Goal: Communication & Community: Answer question/provide support

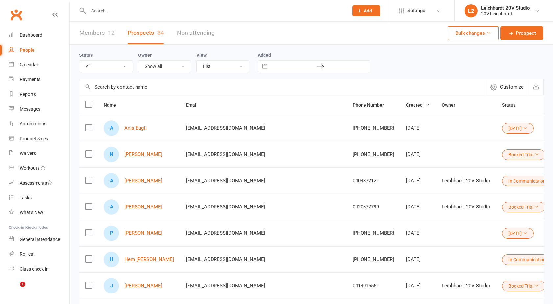
select select "100"
click at [25, 113] on link "Messages" at bounding box center [39, 109] width 61 height 15
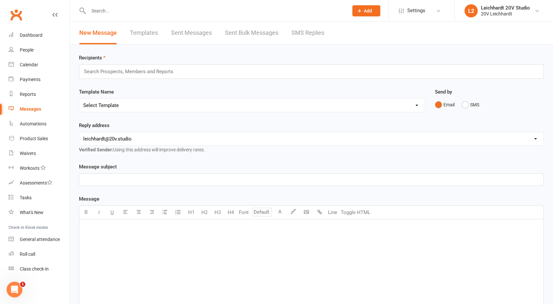
click at [295, 38] on link "SMS Replies" at bounding box center [307, 33] width 33 height 23
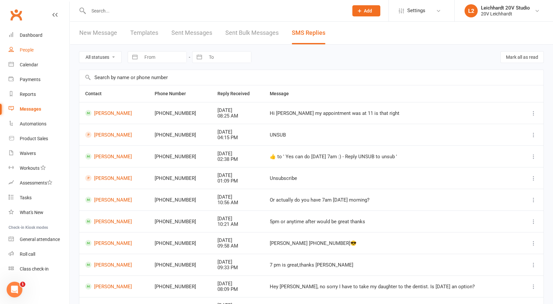
click at [30, 50] on div "People" at bounding box center [27, 49] width 14 height 5
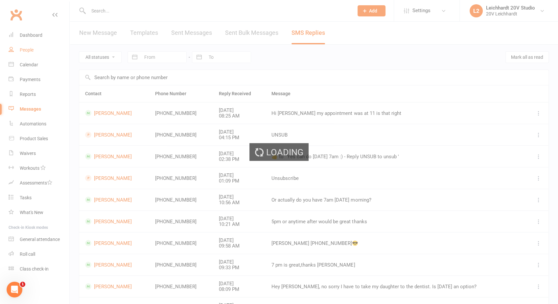
select select "100"
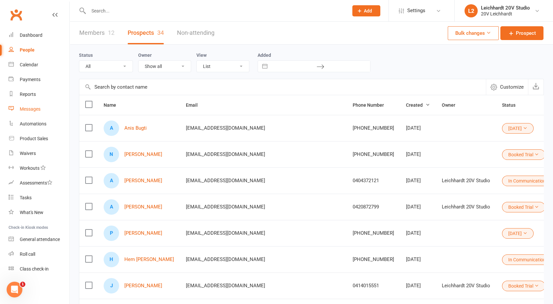
click at [31, 107] on div "Messages" at bounding box center [30, 109] width 21 height 5
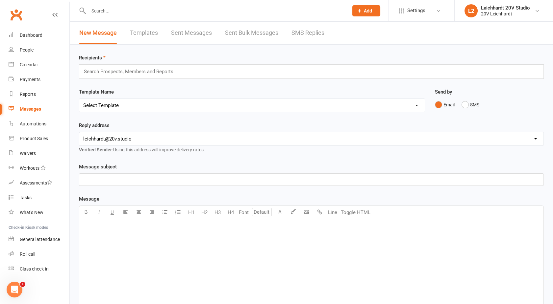
click at [301, 43] on link "SMS Replies" at bounding box center [307, 33] width 33 height 23
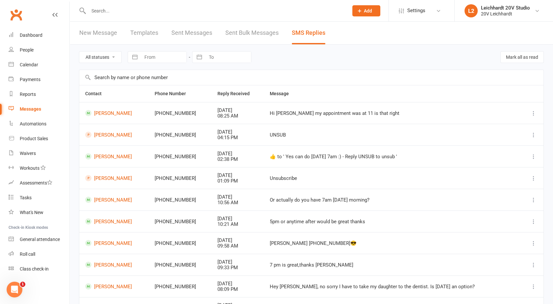
click at [34, 110] on div "Messages" at bounding box center [30, 109] width 21 height 5
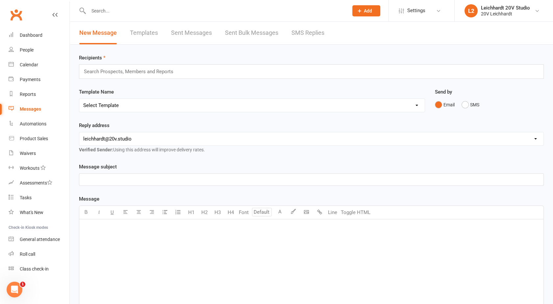
click at [307, 34] on link "SMS Replies" at bounding box center [307, 33] width 33 height 23
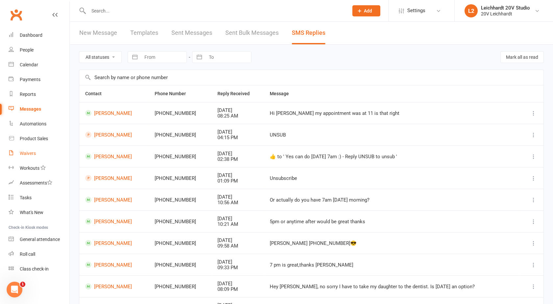
click at [17, 147] on link "Waivers" at bounding box center [39, 153] width 61 height 15
select select "100"
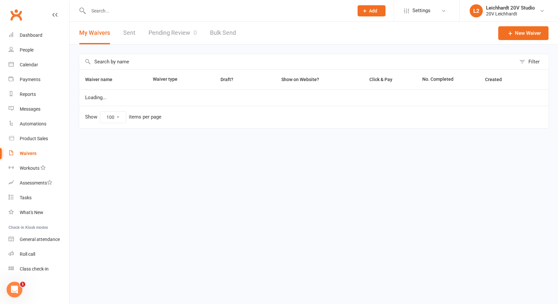
click at [161, 33] on link "Pending Review 0" at bounding box center [173, 33] width 48 height 23
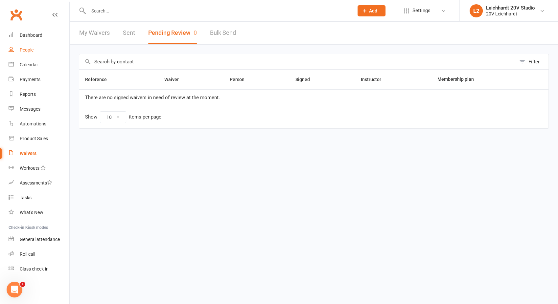
click at [35, 48] on link "People" at bounding box center [39, 50] width 61 height 15
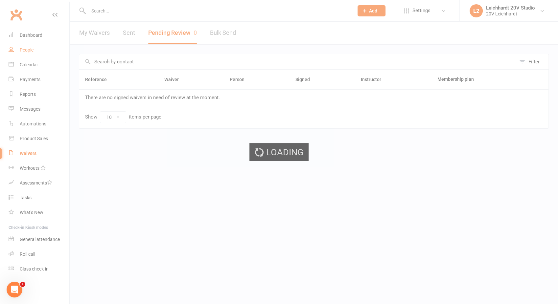
select select "100"
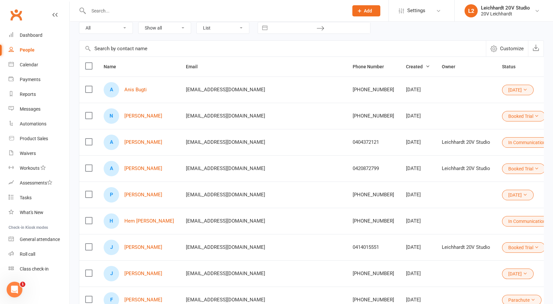
scroll to position [40, 0]
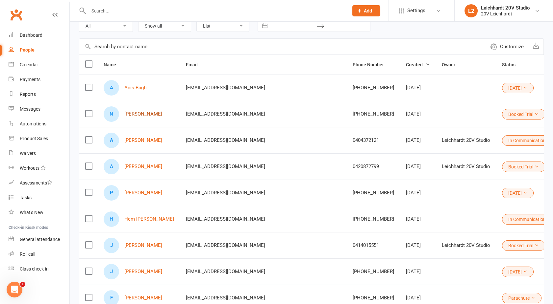
click at [143, 113] on link "[PERSON_NAME]" at bounding box center [143, 114] width 38 height 6
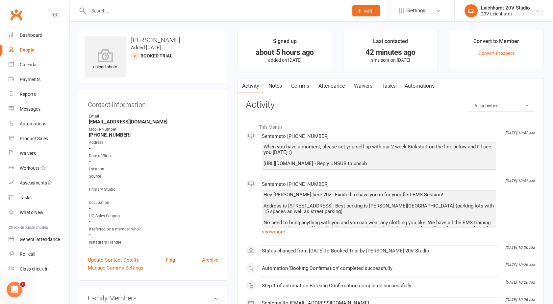
click at [275, 89] on link "Notes" at bounding box center [275, 86] width 23 height 15
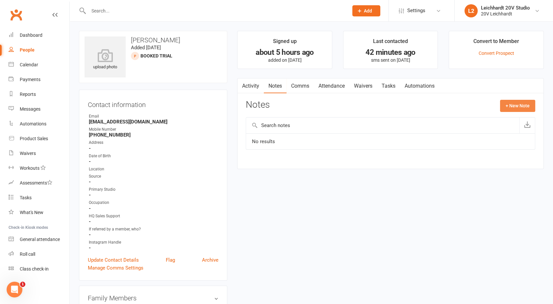
click at [519, 109] on button "+ New Note" at bounding box center [517, 106] width 35 height 12
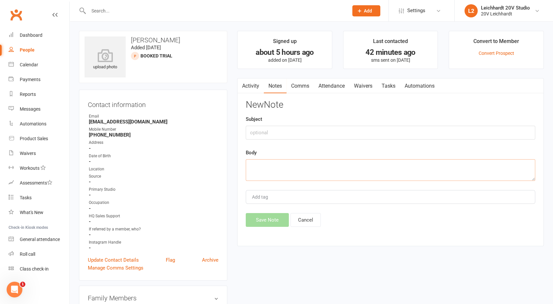
click at [305, 159] on textarea at bounding box center [390, 170] width 289 height 22
click at [335, 166] on textarea "Looking to lose weight - knows food is the biggest" at bounding box center [390, 170] width 289 height 22
click at [370, 162] on textarea "Looking to lose weight - knows food is his biggest" at bounding box center [390, 170] width 289 height 22
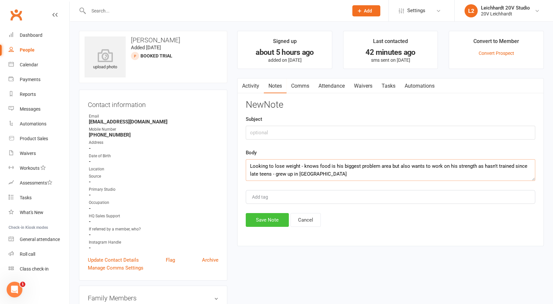
type textarea "Looking to lose weight - knows food is his biggest problem area but also wants …"
click at [263, 219] on button "Save Note" at bounding box center [267, 220] width 43 height 14
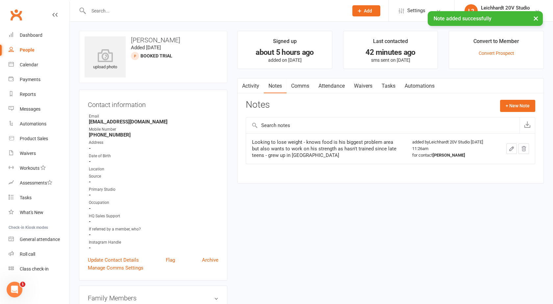
click at [252, 89] on link "Activity" at bounding box center [250, 86] width 26 height 15
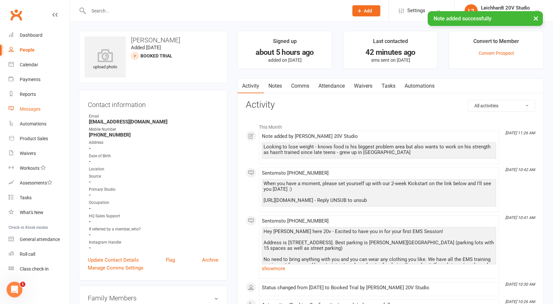
click at [27, 107] on div "Messages" at bounding box center [30, 109] width 21 height 5
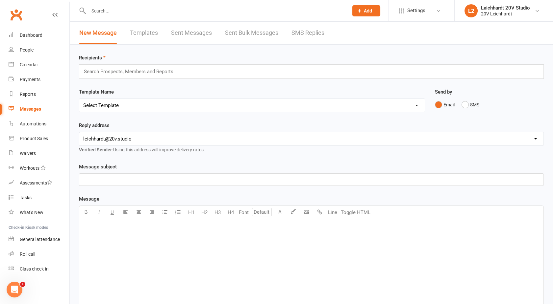
click at [301, 36] on link "SMS Replies" at bounding box center [307, 33] width 33 height 23
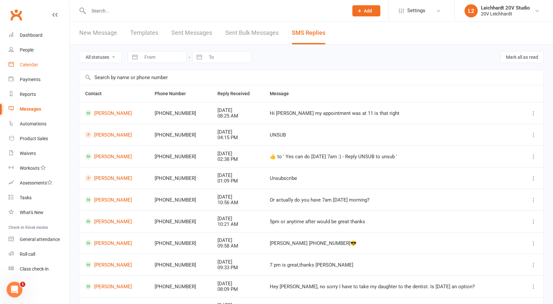
click at [38, 62] on link "Calendar" at bounding box center [39, 65] width 61 height 15
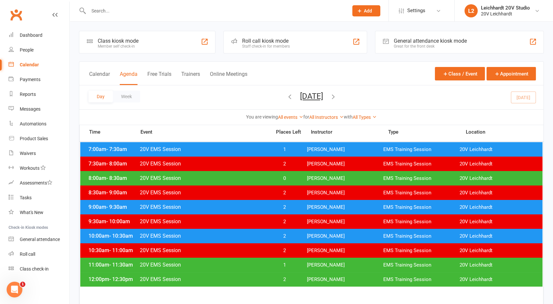
click at [248, 262] on span "20V EMS Session" at bounding box center [203, 265] width 128 height 6
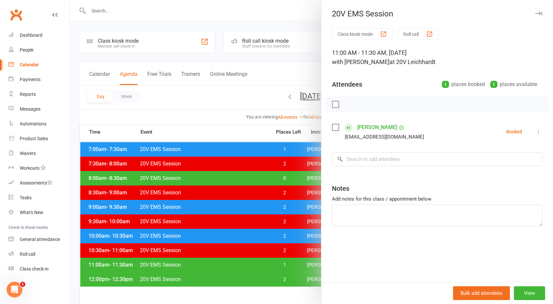
click at [372, 130] on link "[PERSON_NAME]" at bounding box center [377, 127] width 40 height 11
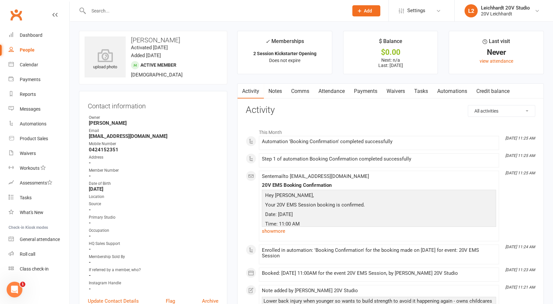
click at [366, 92] on link "Payments" at bounding box center [365, 91] width 33 height 15
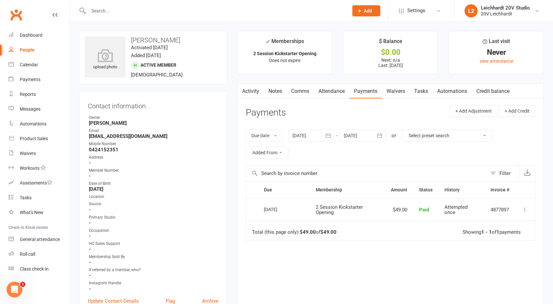
click at [254, 89] on link "Activity" at bounding box center [250, 91] width 26 height 15
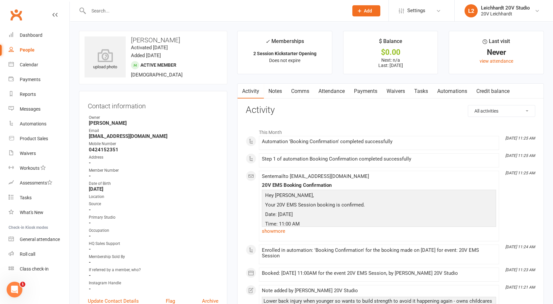
click at [276, 90] on link "Notes" at bounding box center [275, 91] width 23 height 15
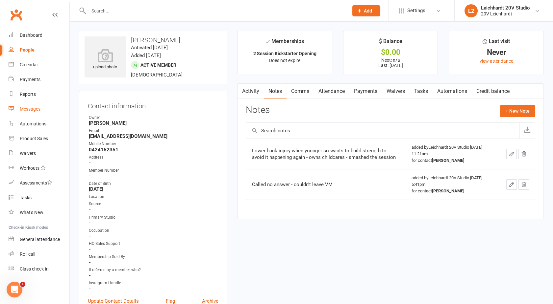
click at [34, 108] on div "Messages" at bounding box center [30, 109] width 21 height 5
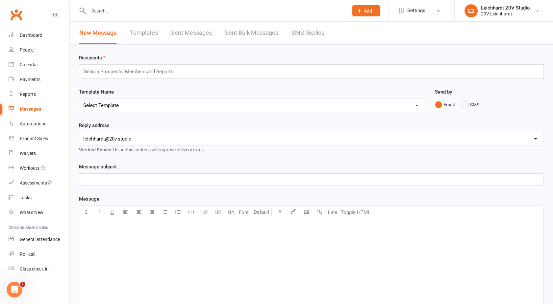
click at [286, 37] on div "New Message Templates Sent Messages Sent Bulk Messages SMS Replies" at bounding box center [202, 33] width 264 height 23
click at [295, 37] on link "SMS Replies" at bounding box center [307, 33] width 33 height 23
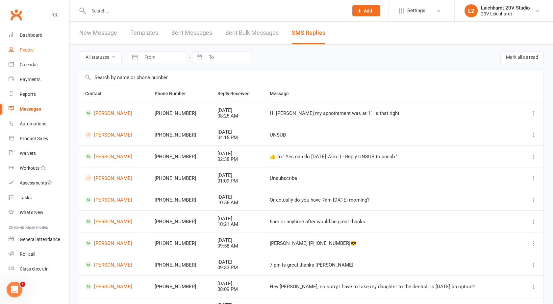
click at [34, 55] on link "People" at bounding box center [39, 50] width 61 height 15
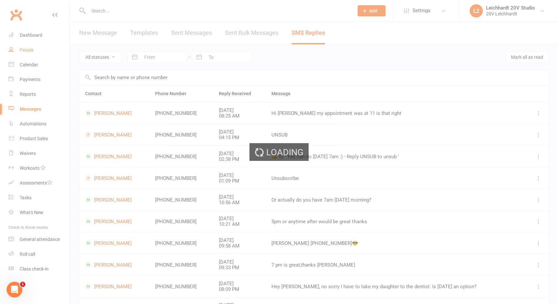
select select "100"
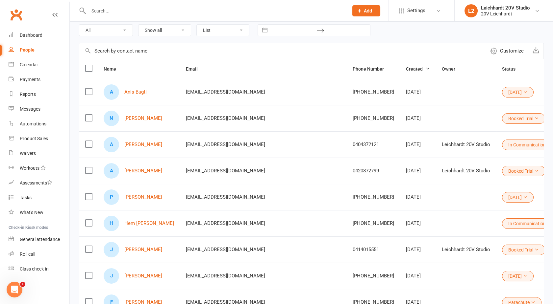
scroll to position [36, 0]
click at [143, 142] on link "[PERSON_NAME]" at bounding box center [143, 145] width 38 height 6
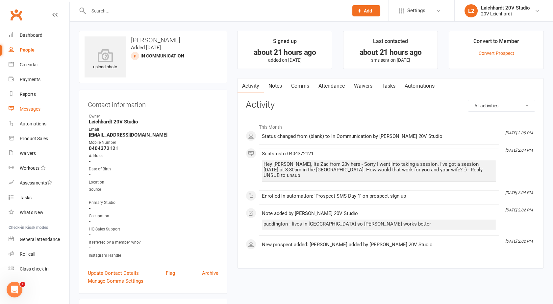
click at [28, 109] on div "Messages" at bounding box center [30, 109] width 21 height 5
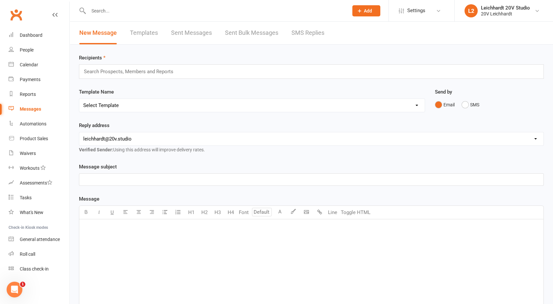
click at [305, 32] on link "SMS Replies" at bounding box center [307, 33] width 33 height 23
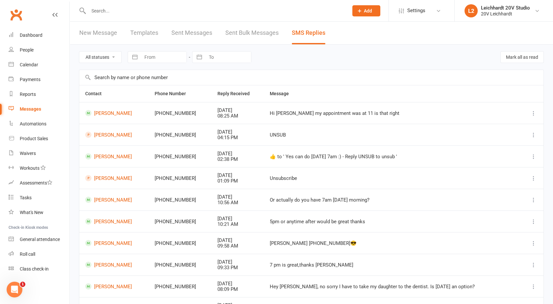
click at [28, 107] on div "Messages" at bounding box center [30, 109] width 21 height 5
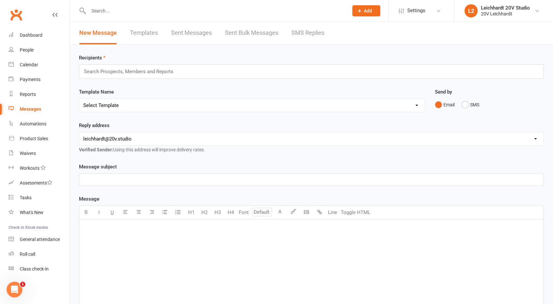
click at [308, 35] on link "SMS Replies" at bounding box center [307, 33] width 33 height 23
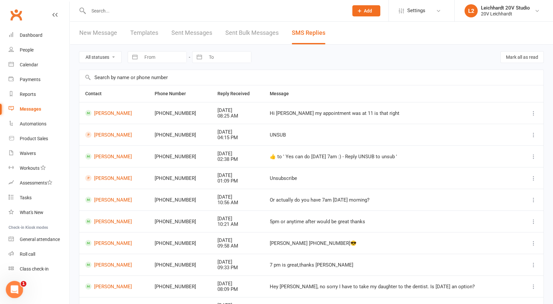
click at [14, 290] on icon "Open Intercom Messenger" at bounding box center [13, 289] width 11 height 11
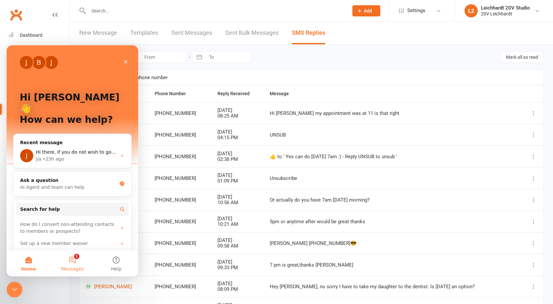
click at [71, 262] on button "1 Messages" at bounding box center [72, 264] width 44 height 26
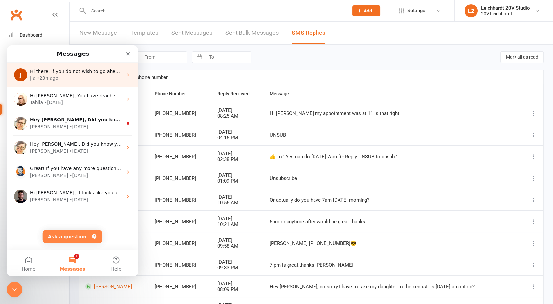
click at [76, 82] on div "Jia • 23h ago" at bounding box center [76, 78] width 93 height 7
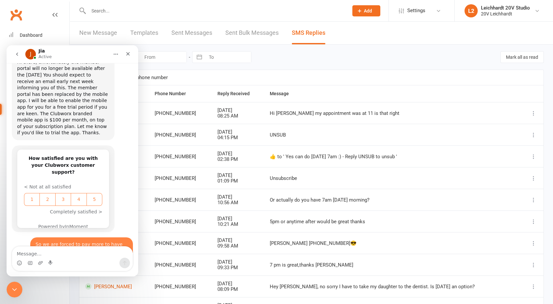
scroll to position [1168, 0]
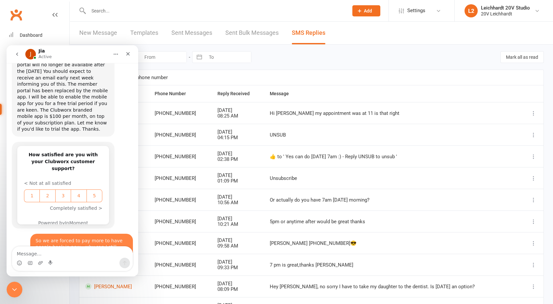
click at [28, 255] on textarea "Message…" at bounding box center [72, 252] width 120 height 11
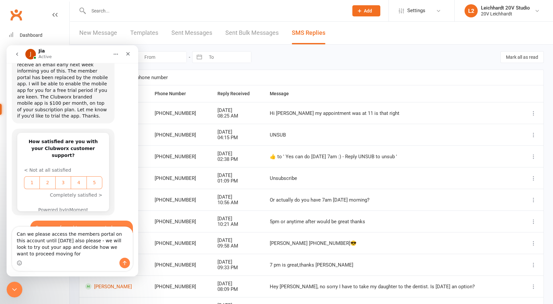
scroll to position [1188, 0]
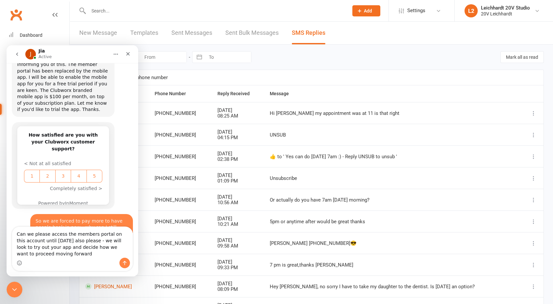
click at [36, 248] on textarea "Can we please access the members portal on this account until [DATE] also pleas…" at bounding box center [72, 242] width 120 height 31
type textarea "Can we please access the members portal on this account until [DATE] also pleas…"
click at [125, 265] on icon "Send a message…" at bounding box center [125, 263] width 4 height 4
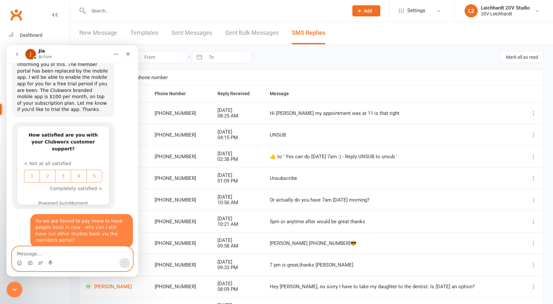
scroll to position [1216, 0]
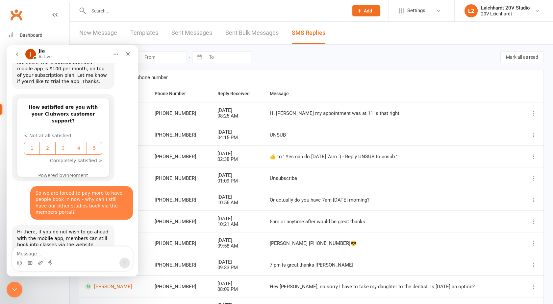
click at [18, 53] on icon "go back" at bounding box center [16, 54] width 5 height 5
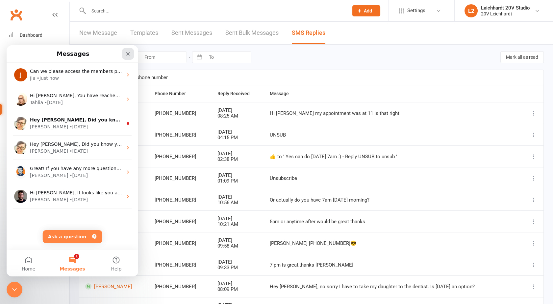
click at [129, 52] on icon "Close" at bounding box center [127, 53] width 5 height 5
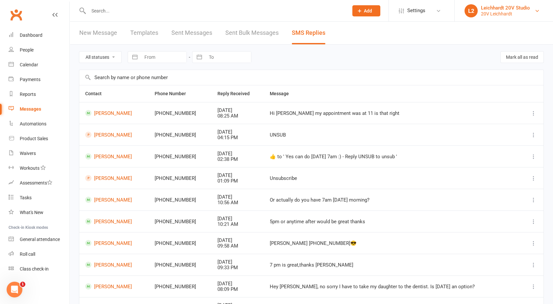
click at [506, 13] on div "20V Leichhardt" at bounding box center [505, 14] width 49 height 6
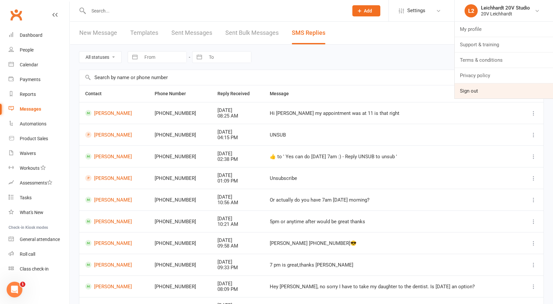
click at [470, 94] on link "Sign out" at bounding box center [503, 91] width 98 height 15
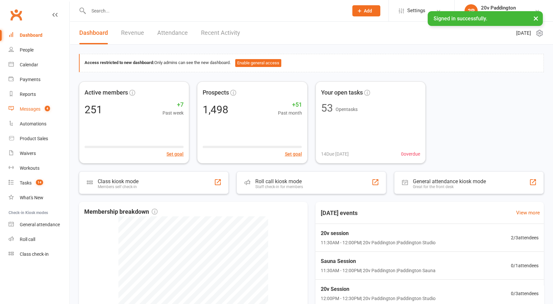
click at [31, 109] on div "Messages" at bounding box center [30, 109] width 21 height 5
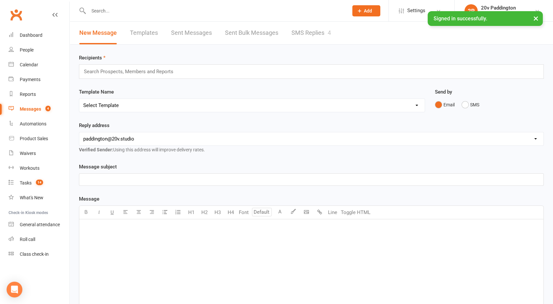
click at [313, 35] on link "SMS Replies 4" at bounding box center [310, 33] width 39 height 23
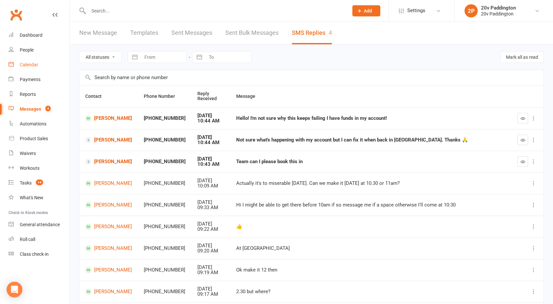
click at [30, 63] on div "Calendar" at bounding box center [29, 64] width 18 height 5
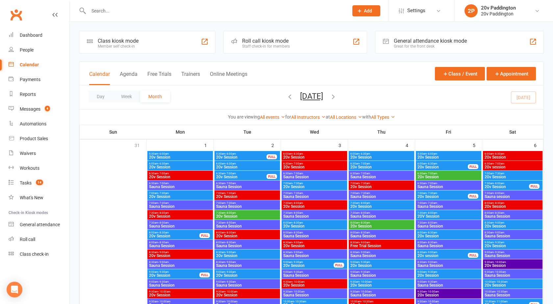
click at [129, 75] on button "Agenda" at bounding box center [129, 78] width 18 height 14
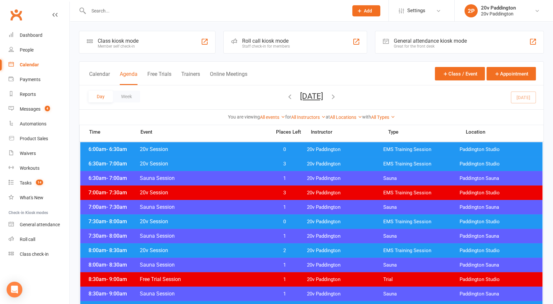
click at [300, 96] on button "[DATE]" at bounding box center [311, 96] width 23 height 9
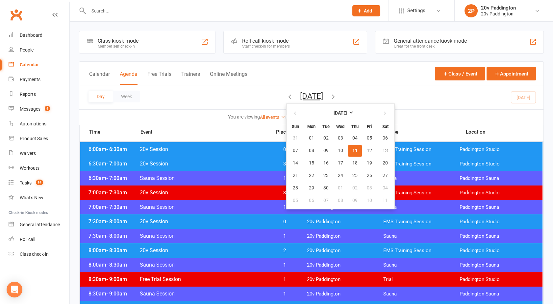
click at [348, 147] on button "11" at bounding box center [355, 151] width 14 height 12
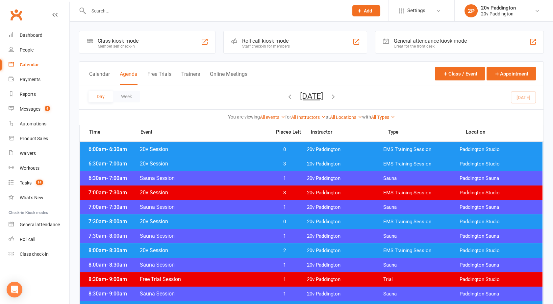
click at [300, 96] on button "[DATE]" at bounding box center [311, 96] width 23 height 9
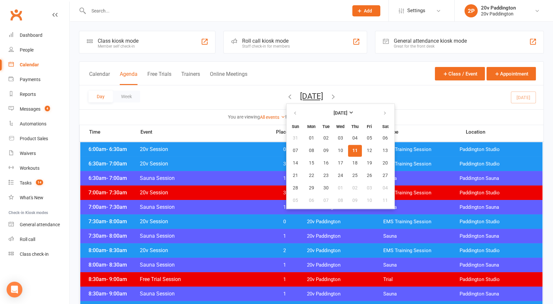
click at [352, 153] on span "11" at bounding box center [354, 150] width 5 height 5
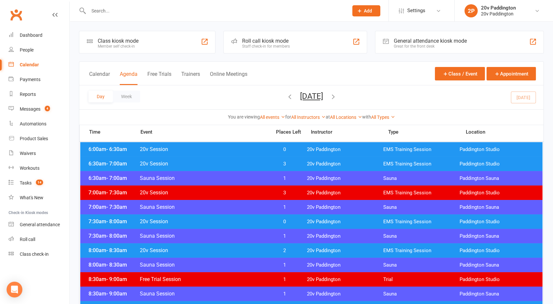
click at [300, 95] on button "[DATE]" at bounding box center [311, 96] width 23 height 9
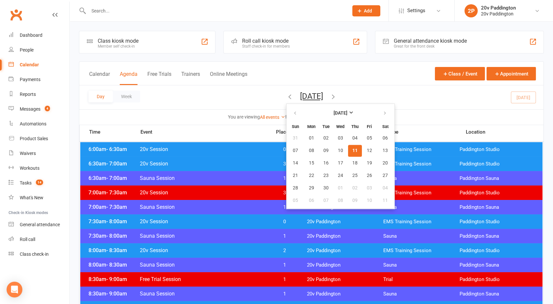
click at [352, 148] on span "11" at bounding box center [354, 150] width 5 height 5
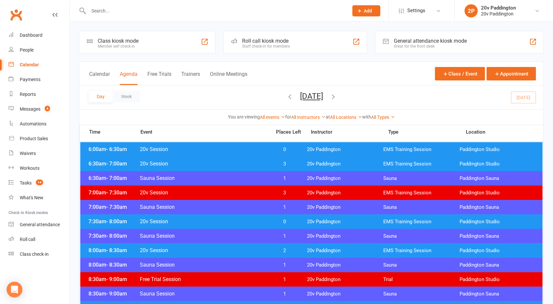
click at [300, 96] on button "[DATE]" at bounding box center [311, 96] width 23 height 9
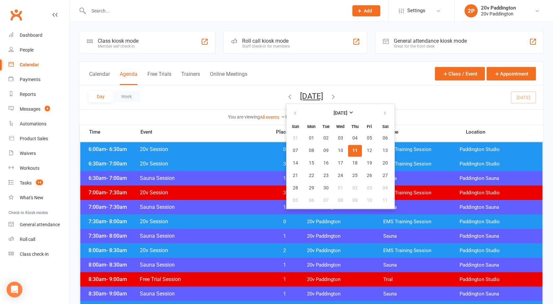
click at [377, 101] on div "Day Week Thursday, Sep 11, 2025 September 2025 Sun Mon Tue Wed Thu Fri Sat 31 0…" at bounding box center [311, 97] width 464 height 24
click at [385, 100] on div "Day Week Thursday, Sep 11, 2025 September 2025 Sun Mon Tue Wed Thu Fri Sat 31 0…" at bounding box center [311, 97] width 464 height 24
click at [302, 93] on button "[DATE]" at bounding box center [311, 96] width 23 height 9
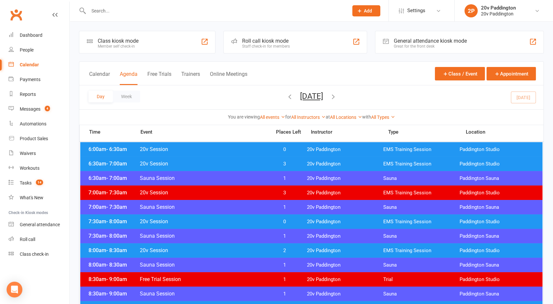
click at [306, 100] on button "[DATE]" at bounding box center [311, 96] width 23 height 9
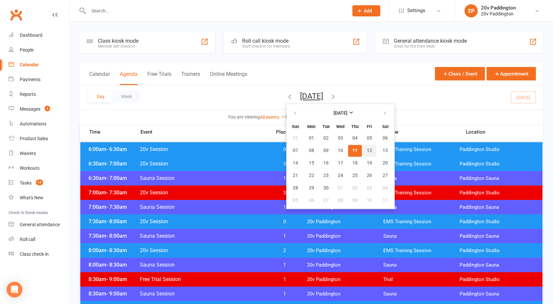
click at [367, 150] on span "12" at bounding box center [369, 150] width 5 height 5
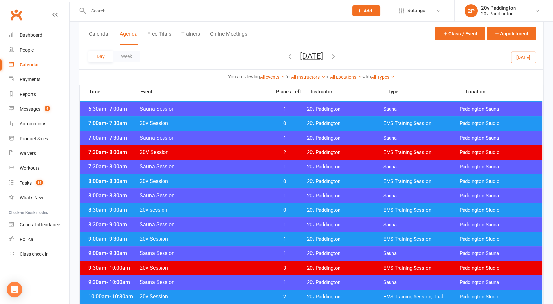
scroll to position [84, 0]
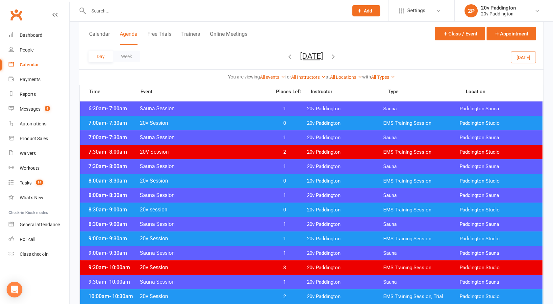
click at [254, 180] on span "20v Session" at bounding box center [203, 181] width 128 height 6
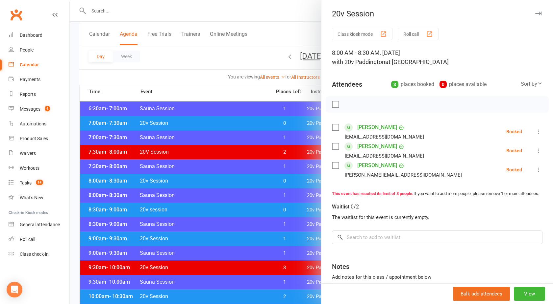
click at [254, 180] on div at bounding box center [311, 152] width 483 height 304
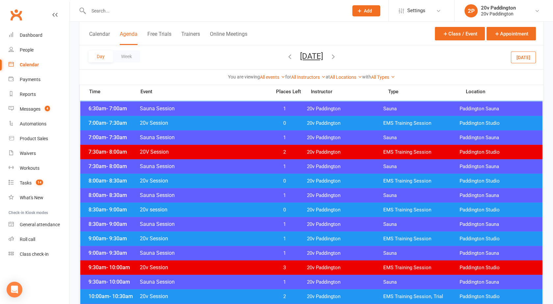
click at [251, 208] on span "20v session" at bounding box center [203, 210] width 128 height 6
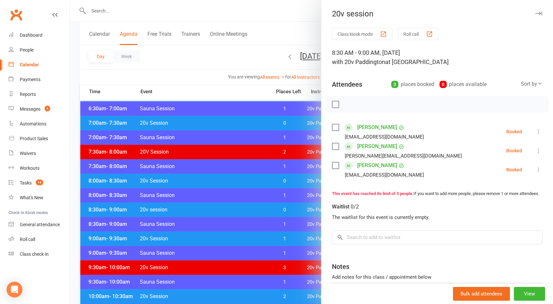
click at [251, 208] on div at bounding box center [311, 152] width 483 height 304
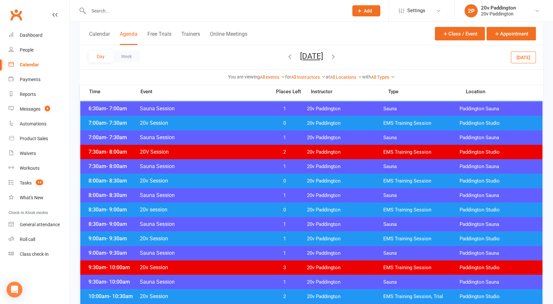
click at [250, 238] on span "20v Session" at bounding box center [203, 239] width 128 height 6
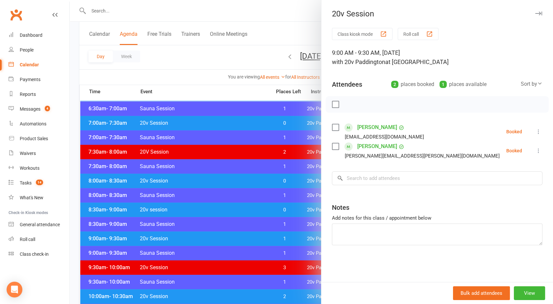
click at [250, 238] on div at bounding box center [311, 152] width 483 height 304
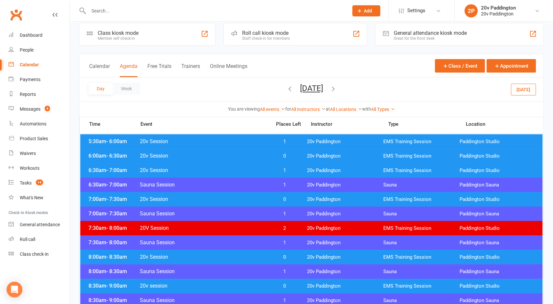
scroll to position [7, 0]
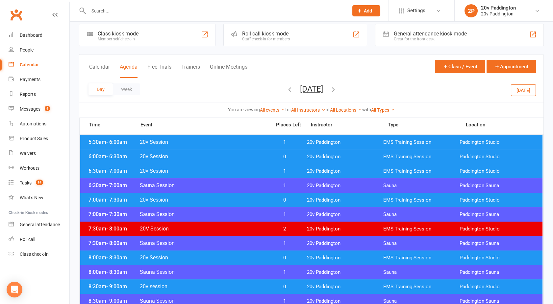
click at [227, 201] on span "20v Session" at bounding box center [203, 200] width 128 height 6
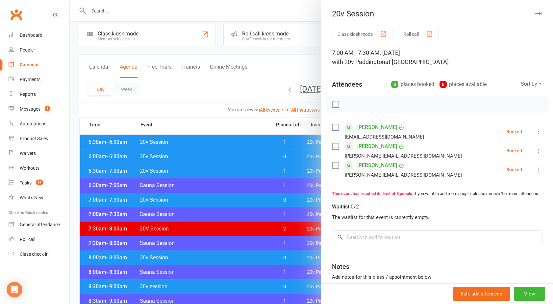
click at [227, 201] on div at bounding box center [311, 152] width 483 height 304
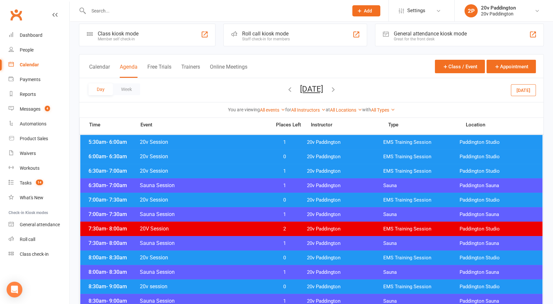
click at [222, 171] on span "20v Session" at bounding box center [203, 171] width 128 height 6
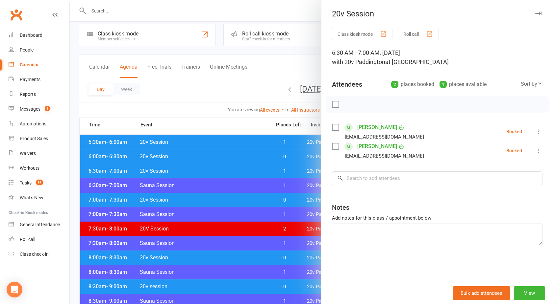
click at [222, 171] on div at bounding box center [311, 152] width 483 height 304
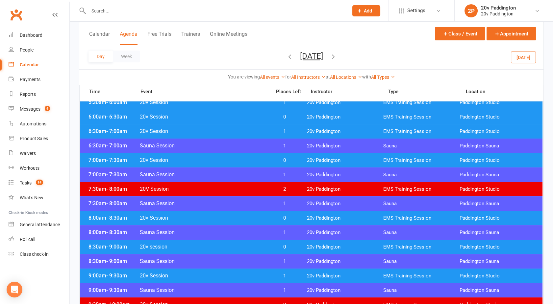
scroll to position [49, 0]
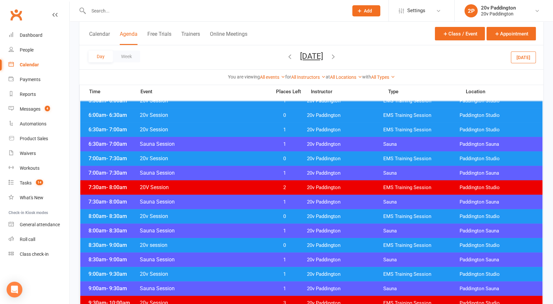
click at [220, 131] on span "20v Session" at bounding box center [203, 130] width 128 height 6
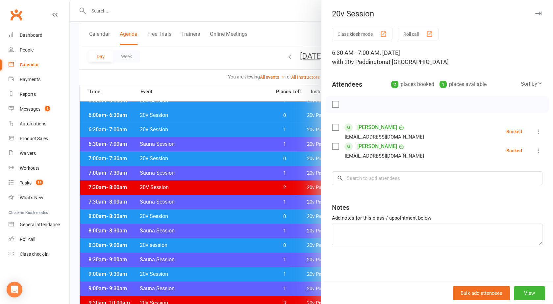
click at [220, 131] on div at bounding box center [311, 152] width 483 height 304
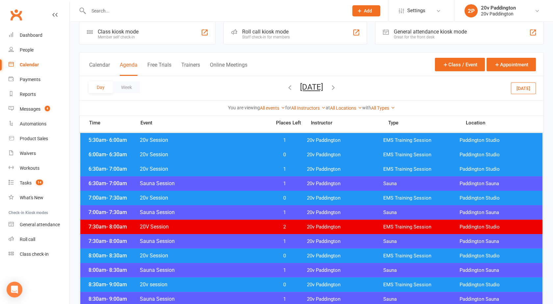
scroll to position [8, 0]
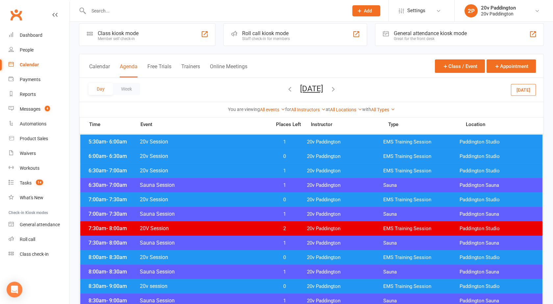
click at [221, 155] on span "20v Session" at bounding box center [203, 156] width 128 height 6
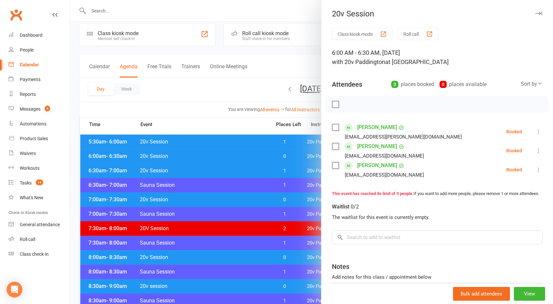
click at [221, 155] on div at bounding box center [311, 152] width 483 height 304
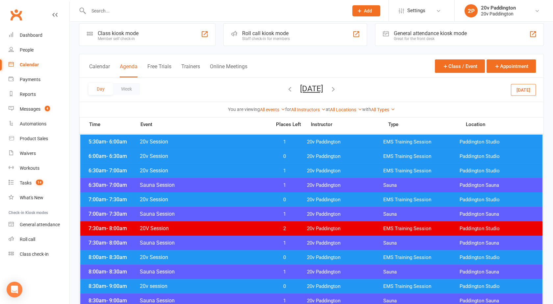
click at [218, 148] on div "5:30am - 6:00am 20v Session 1 20v Paddington EMS Training Session Paddington St…" at bounding box center [311, 142] width 462 height 14
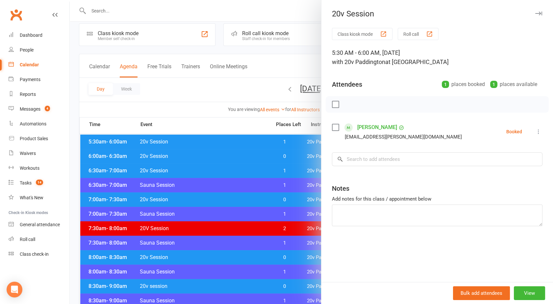
click at [218, 148] on div at bounding box center [311, 152] width 483 height 304
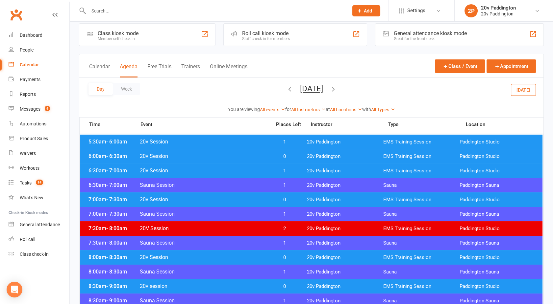
click at [211, 156] on span "20v Session" at bounding box center [203, 156] width 128 height 6
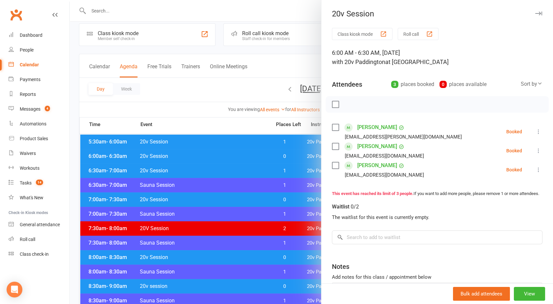
click at [211, 156] on div at bounding box center [311, 152] width 483 height 304
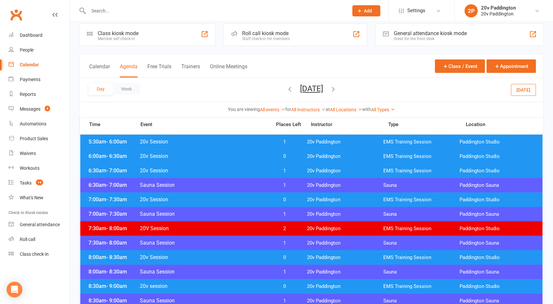
click at [213, 170] on span "20v Session" at bounding box center [203, 171] width 128 height 6
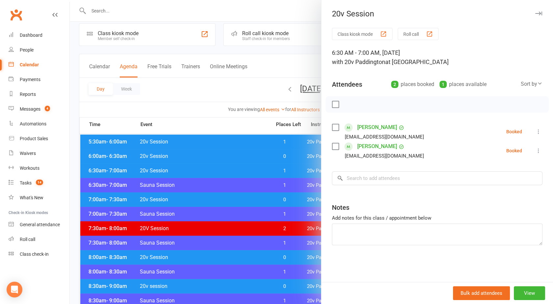
click at [213, 170] on div at bounding box center [311, 152] width 483 height 304
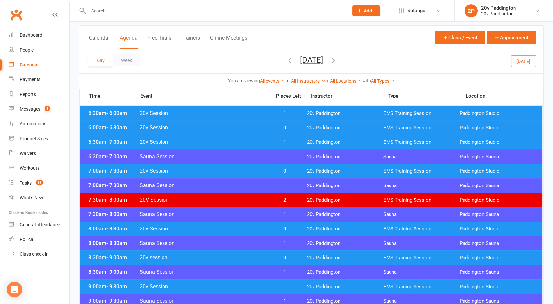
scroll to position [37, 0]
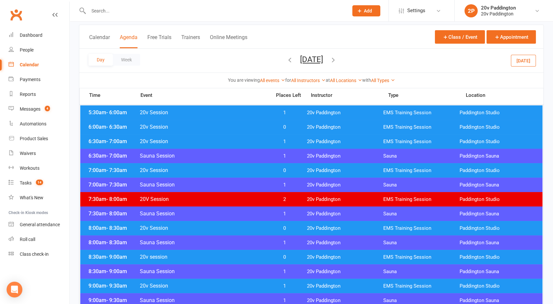
click at [213, 170] on span "20v Session" at bounding box center [203, 170] width 128 height 6
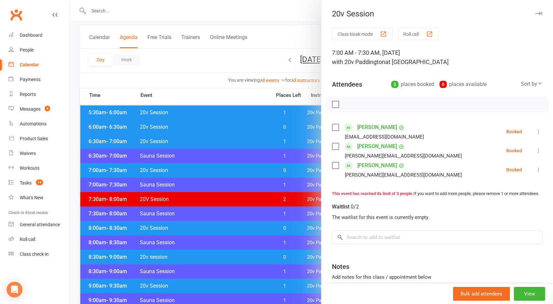
click at [213, 170] on div at bounding box center [311, 152] width 483 height 304
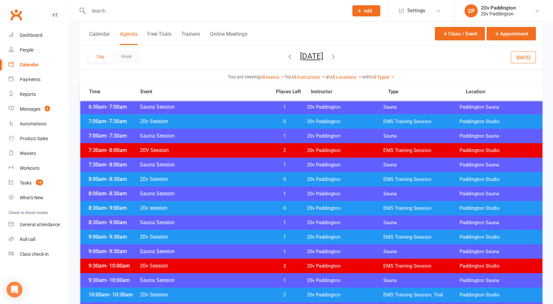
scroll to position [87, 0]
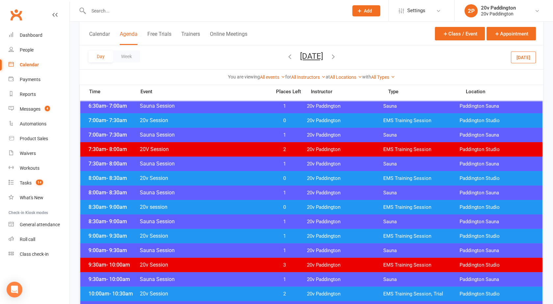
click at [206, 178] on span "20v Session" at bounding box center [203, 178] width 128 height 6
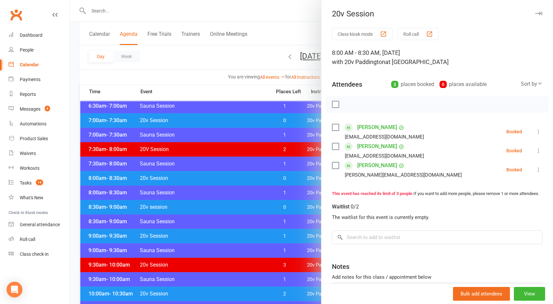
click at [206, 178] on div at bounding box center [311, 152] width 483 height 304
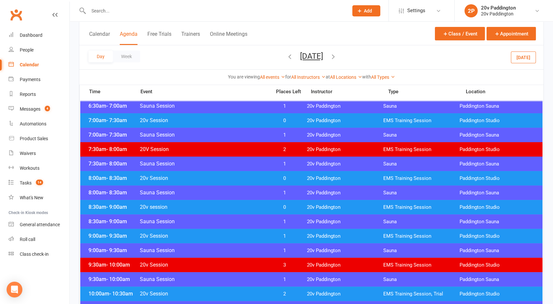
click at [213, 175] on span "20v Session" at bounding box center [203, 178] width 128 height 6
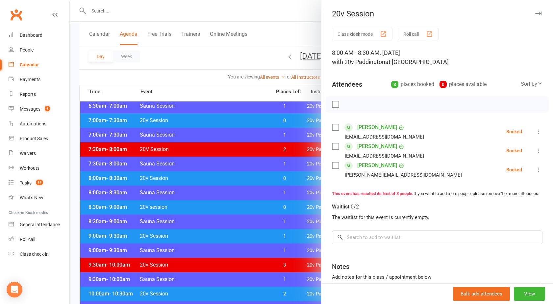
click at [213, 175] on div at bounding box center [311, 152] width 483 height 304
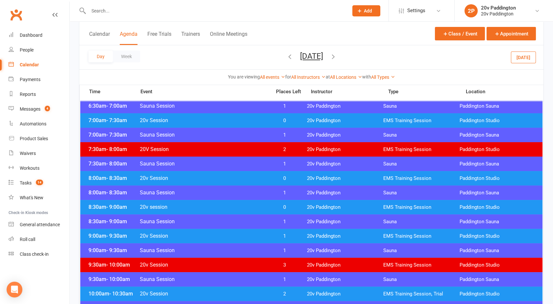
click at [225, 149] on span "20V Session" at bounding box center [203, 149] width 128 height 6
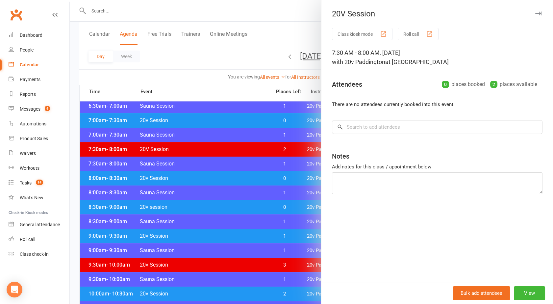
click at [225, 149] on div at bounding box center [311, 152] width 483 height 304
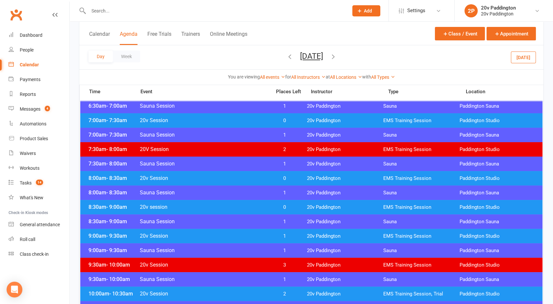
click at [217, 118] on span "20v Session" at bounding box center [203, 120] width 128 height 6
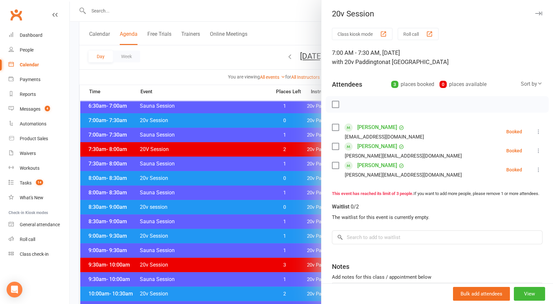
click at [217, 118] on div at bounding box center [311, 152] width 483 height 304
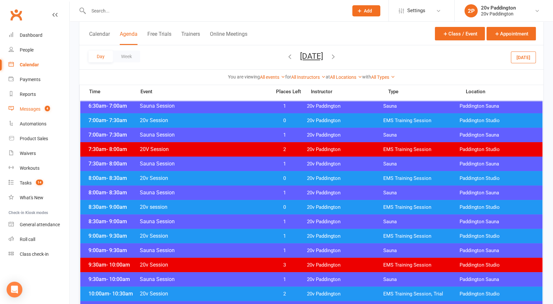
click at [37, 114] on link "Messages 4" at bounding box center [39, 109] width 61 height 15
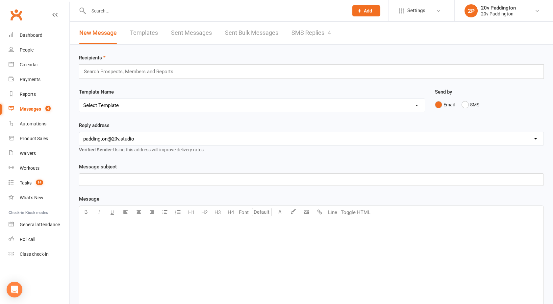
click at [310, 29] on link "SMS Replies 4" at bounding box center [310, 33] width 39 height 23
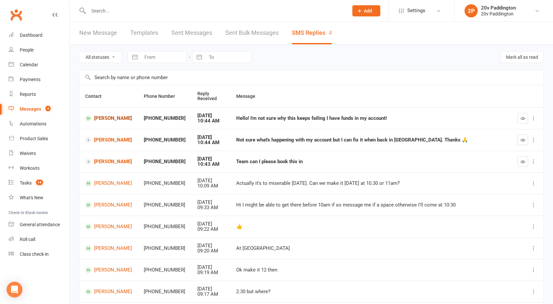
click at [102, 116] on link "Ella Sansom" at bounding box center [108, 118] width 47 height 6
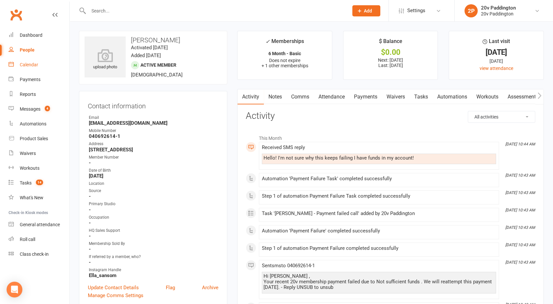
click at [29, 67] on div "Calendar" at bounding box center [29, 64] width 18 height 5
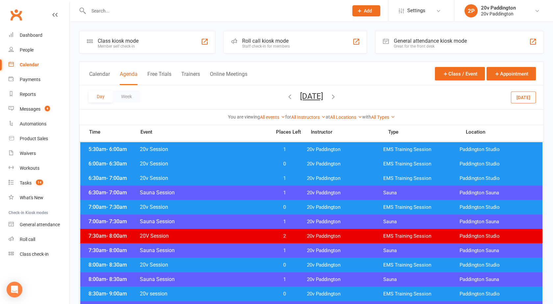
click at [317, 94] on button "Friday, Sep 12, 2025" at bounding box center [311, 96] width 23 height 9
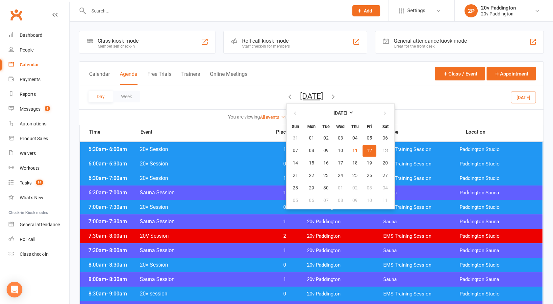
click at [362, 154] on button "12" at bounding box center [369, 151] width 14 height 12
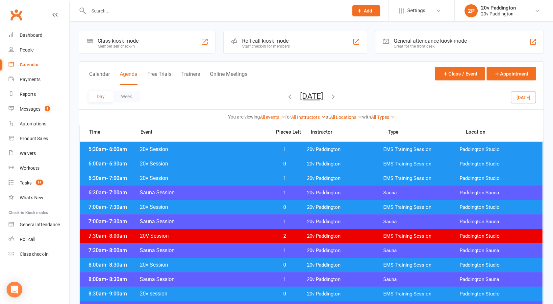
click at [251, 235] on span "20V Session" at bounding box center [203, 236] width 128 height 6
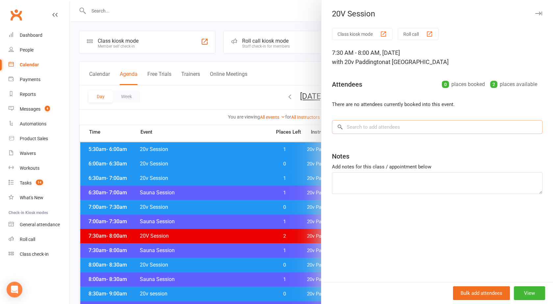
click at [362, 134] on input "search" at bounding box center [437, 127] width 210 height 14
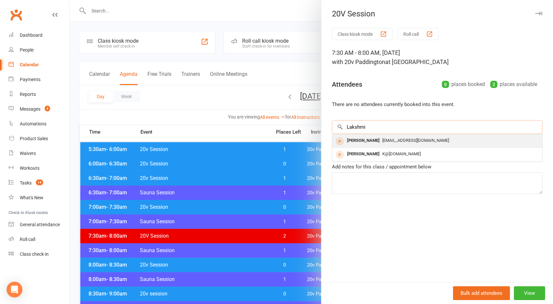
type input "Lakshmi"
click at [372, 141] on div "Lakshmi Pillai" at bounding box center [363, 141] width 38 height 10
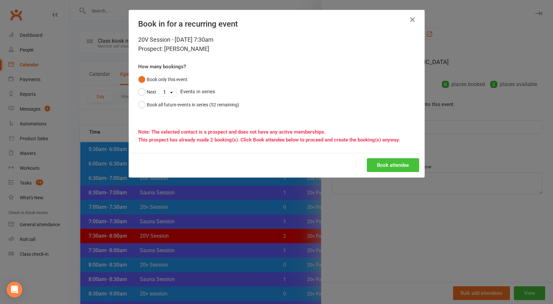
click at [383, 162] on button "Book attendee" at bounding box center [393, 165] width 52 height 14
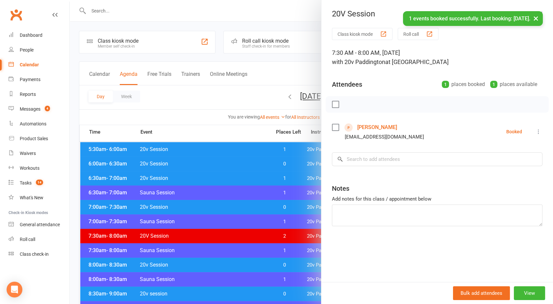
click at [367, 129] on link "Lakshmi Pillai" at bounding box center [377, 127] width 40 height 11
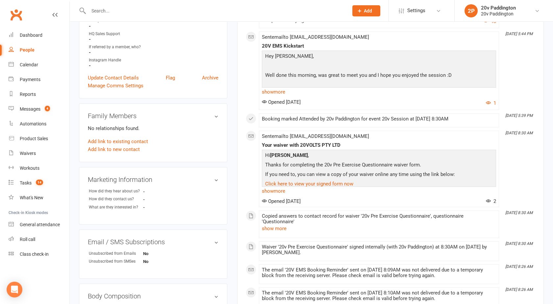
scroll to position [176, 0]
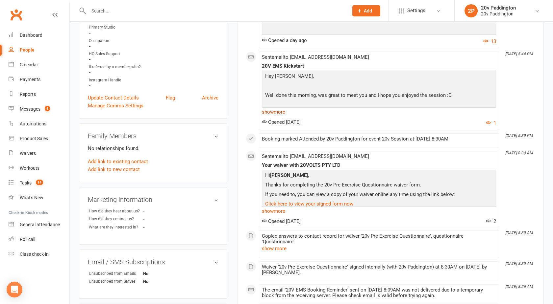
click at [274, 110] on link "show more" at bounding box center [379, 111] width 234 height 9
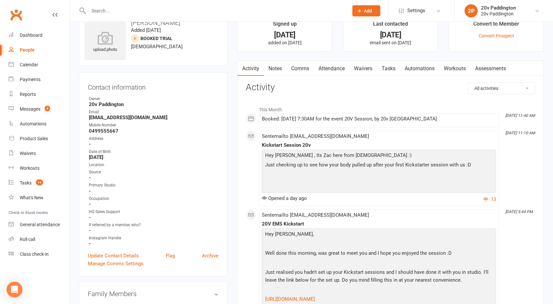
scroll to position [0, 0]
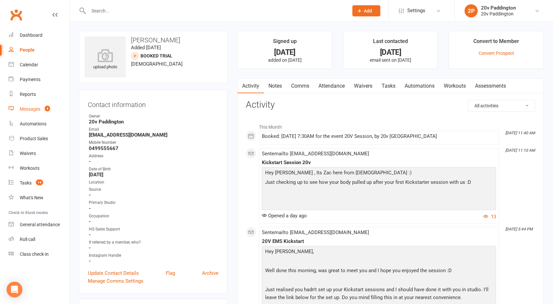
click at [41, 108] on link "Messages 4" at bounding box center [39, 109] width 61 height 15
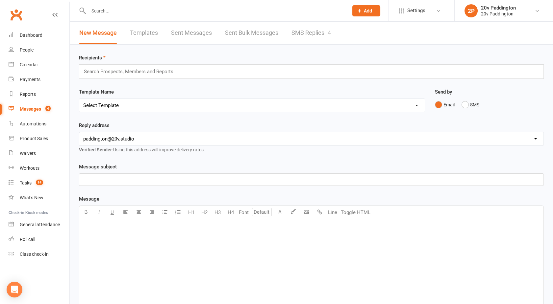
click at [323, 28] on link "SMS Replies 4" at bounding box center [310, 33] width 39 height 23
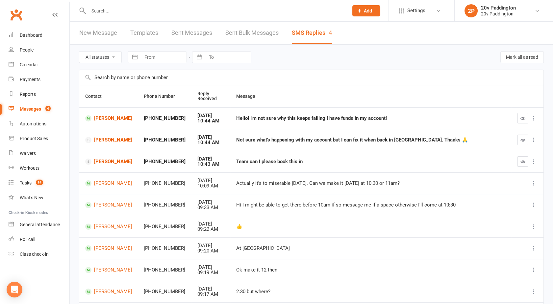
click at [135, 13] on input "text" at bounding box center [214, 10] width 257 height 9
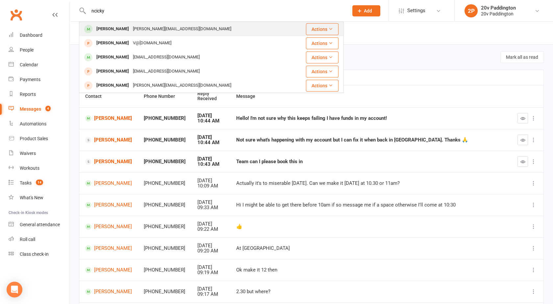
type input "ncicky"
click at [116, 31] on div "Nicky Lee" at bounding box center [112, 29] width 36 height 10
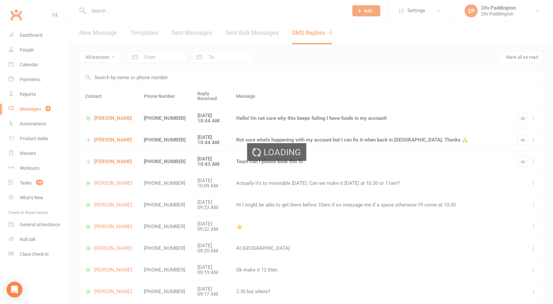
click at [105, 19] on div "Loading" at bounding box center [276, 152] width 553 height 304
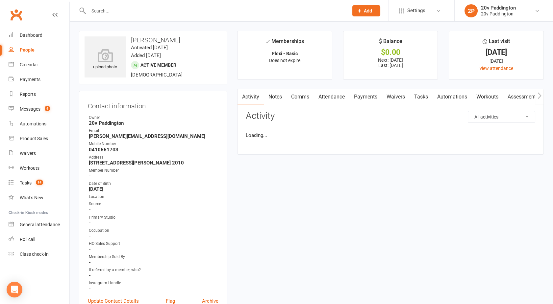
click at [102, 11] on input "text" at bounding box center [214, 10] width 257 height 9
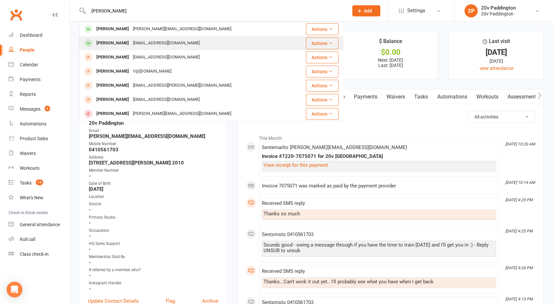
type input "nicky"
click at [131, 44] on div "Nickyakom24@gmail.com" at bounding box center [166, 43] width 71 height 10
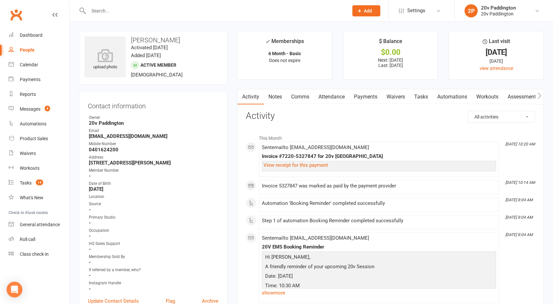
click at [368, 100] on link "Payments" at bounding box center [365, 96] width 33 height 15
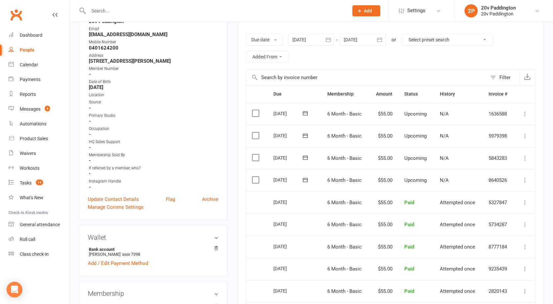
scroll to position [102, 0]
click at [298, 35] on div at bounding box center [311, 40] width 46 height 12
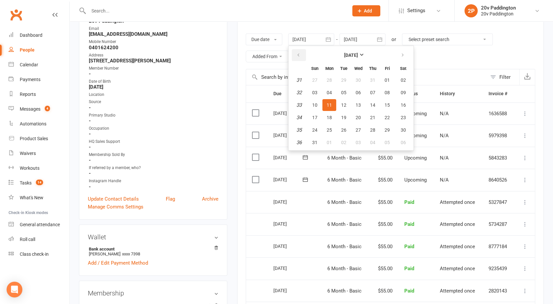
click at [300, 57] on icon "button" at bounding box center [298, 55] width 5 height 5
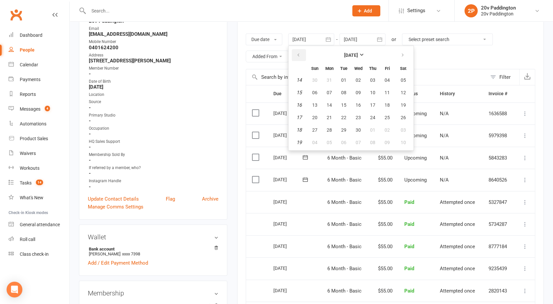
click at [300, 57] on icon "button" at bounding box center [298, 55] width 5 height 5
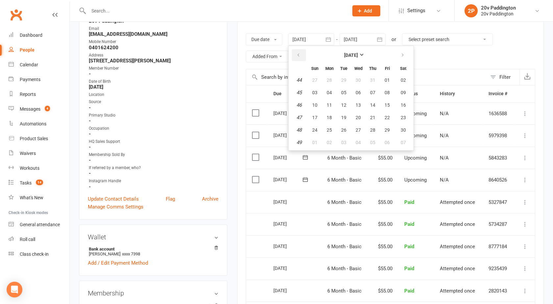
click at [300, 57] on icon "button" at bounding box center [298, 55] width 5 height 5
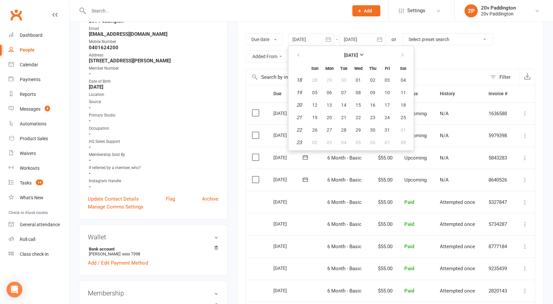
click at [323, 122] on td "20" at bounding box center [329, 118] width 14 height 12
click at [320, 119] on button "19" at bounding box center [315, 118] width 14 height 12
type input "19 May 2024"
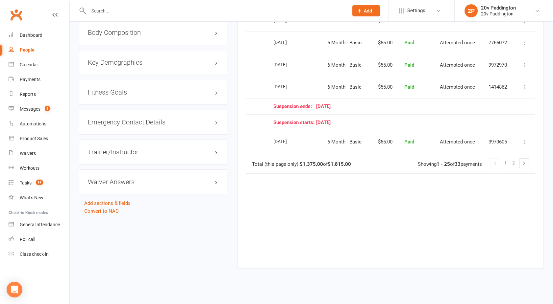
scroll to position [640, 0]
click at [515, 159] on link "2" at bounding box center [513, 161] width 8 height 9
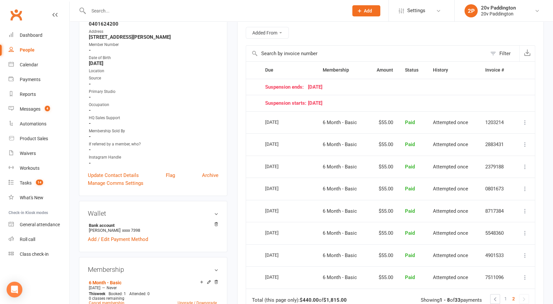
scroll to position [127, 0]
click at [503, 296] on link "1" at bounding box center [505, 298] width 8 height 9
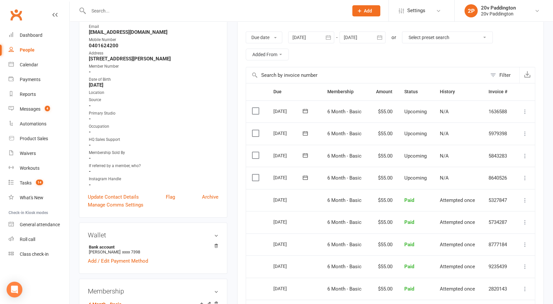
scroll to position [0, 0]
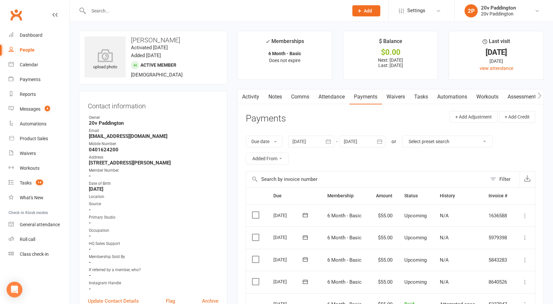
click at [247, 97] on link "Activity" at bounding box center [250, 96] width 26 height 15
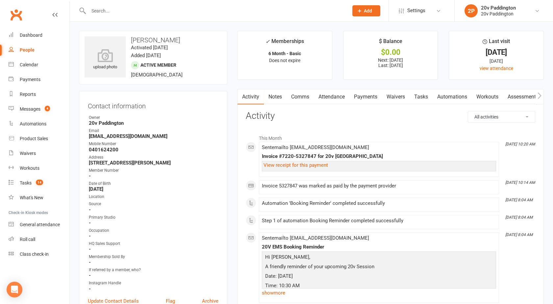
click at [143, 9] on input "text" at bounding box center [214, 10] width 257 height 9
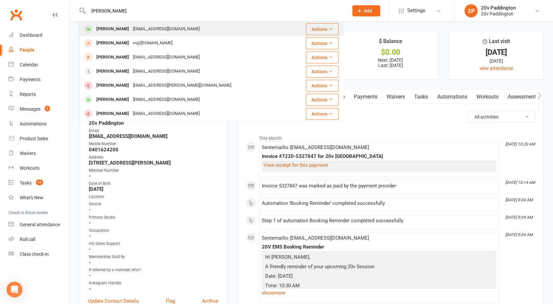
type input "hillary"
click at [121, 27] on div "Hilary Anderson" at bounding box center [112, 29] width 36 height 10
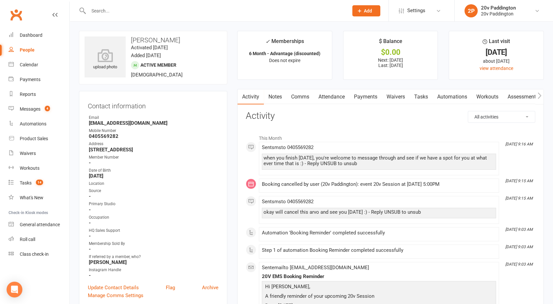
click at [360, 92] on link "Payments" at bounding box center [365, 96] width 33 height 15
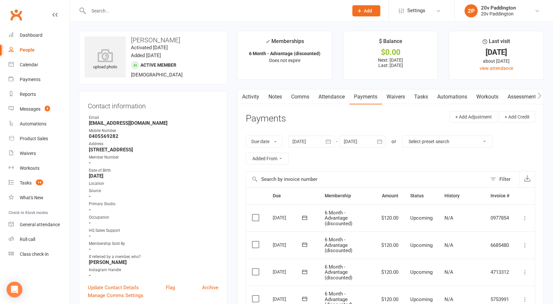
click at [307, 143] on div at bounding box center [311, 142] width 46 height 12
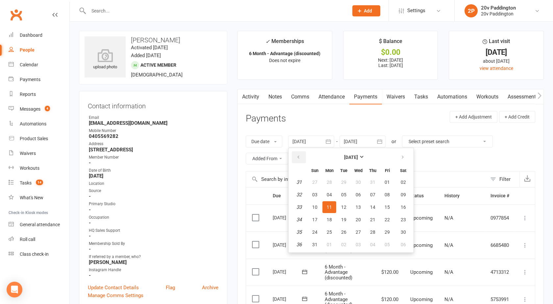
click at [297, 160] on button "button" at bounding box center [299, 158] width 14 height 12
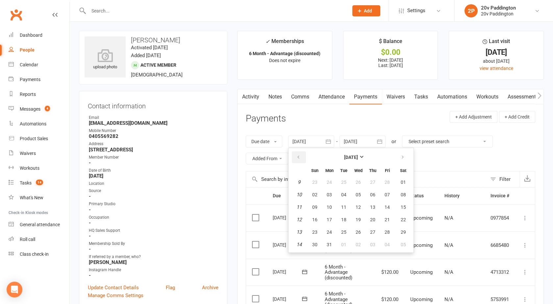
click at [297, 160] on button "button" at bounding box center [299, 158] width 14 height 12
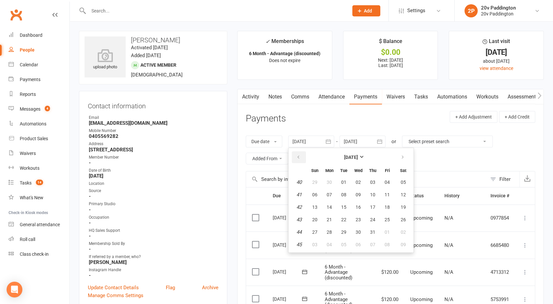
click at [297, 160] on button "button" at bounding box center [299, 158] width 14 height 12
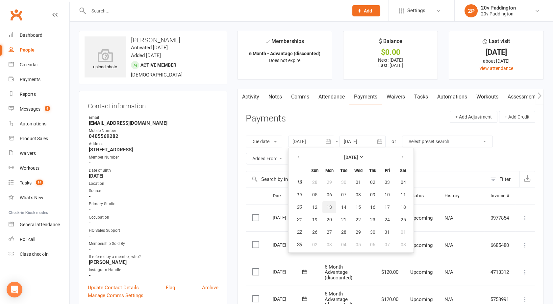
click at [325, 202] on button "13" at bounding box center [329, 208] width 14 height 12
type input "13 May 2024"
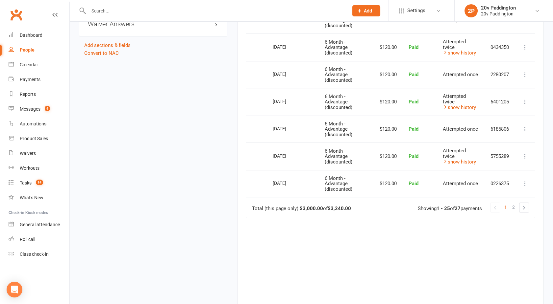
scroll to position [785, 0]
click at [514, 204] on span "2" at bounding box center [513, 208] width 3 height 9
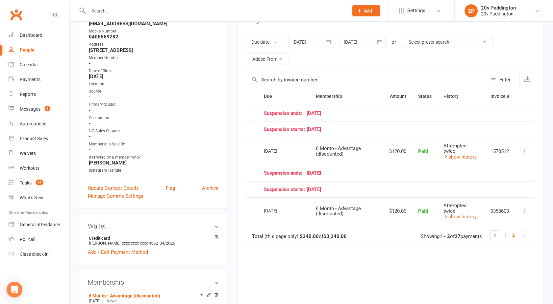
scroll to position [100, 0]
click at [506, 234] on span "1" at bounding box center [505, 234] width 3 height 9
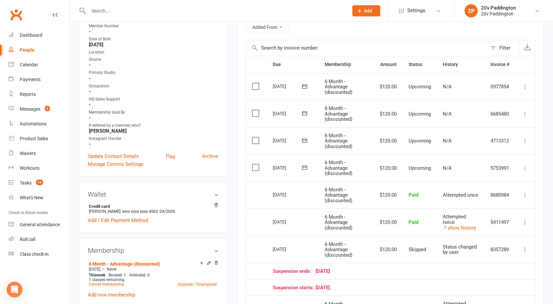
scroll to position [0, 0]
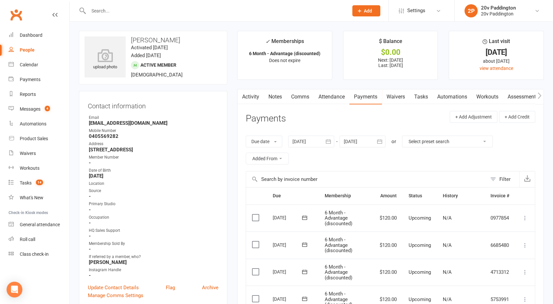
click at [249, 96] on link "Activity" at bounding box center [250, 96] width 26 height 15
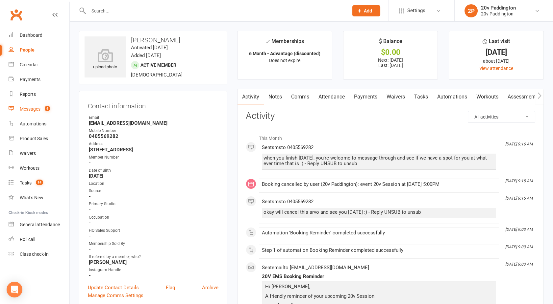
click at [31, 111] on div "Messages" at bounding box center [30, 109] width 21 height 5
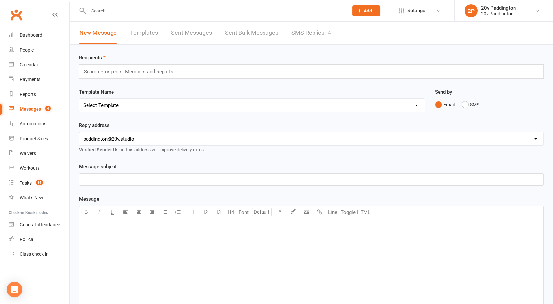
click at [301, 39] on link "SMS Replies 4" at bounding box center [310, 33] width 39 height 23
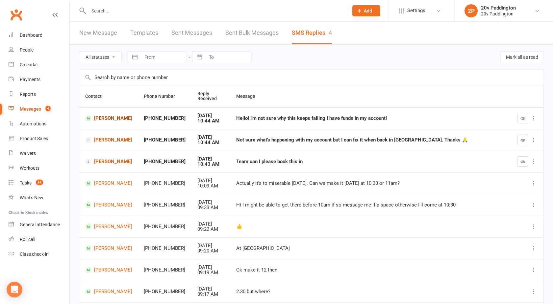
click at [102, 120] on link "Ella Sansom" at bounding box center [108, 118] width 47 height 6
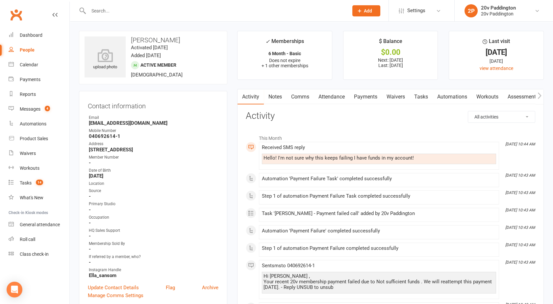
click at [302, 96] on link "Comms" at bounding box center [299, 96] width 27 height 15
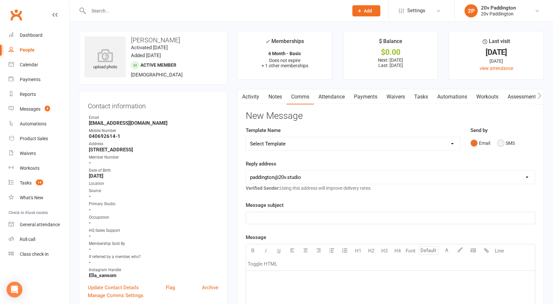
click at [503, 143] on button "SMS" at bounding box center [506, 143] width 18 height 12
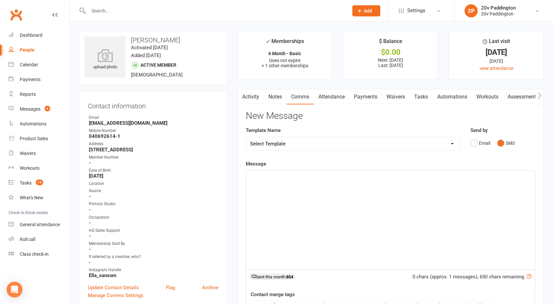
click at [385, 185] on div "﻿" at bounding box center [390, 220] width 289 height 99
click at [280, 176] on span "Idk so weird - the only other time ive had this" at bounding box center [299, 177] width 98 height 6
